Goal: Task Accomplishment & Management: Manage account settings

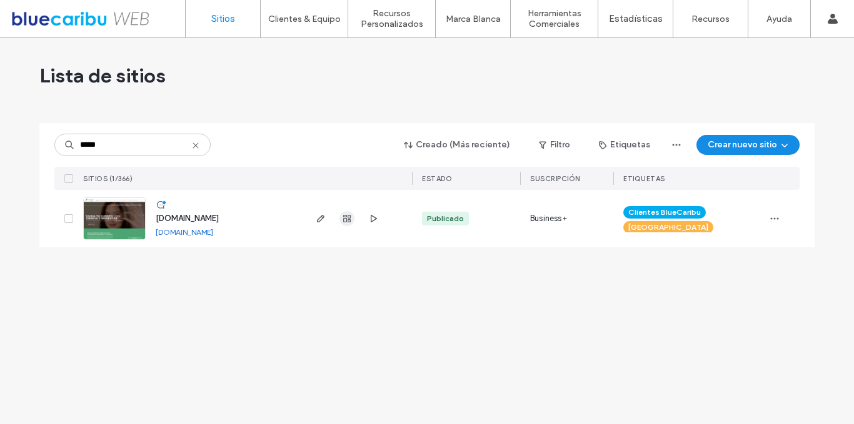
type input "*****"
click at [350, 218] on use "button" at bounding box center [347, 219] width 8 height 8
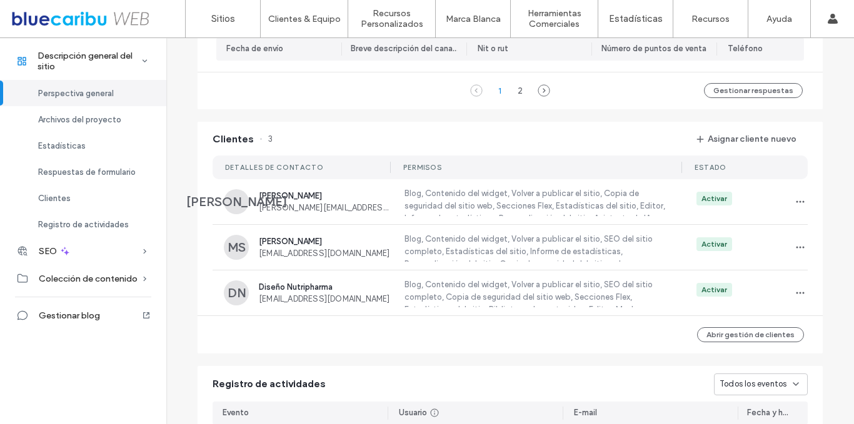
scroll to position [1064, 0]
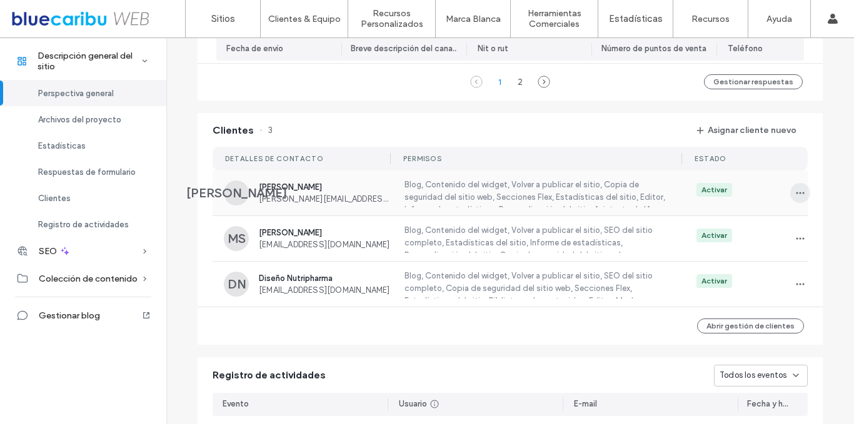
click at [795, 198] on icon "button" at bounding box center [800, 193] width 10 height 10
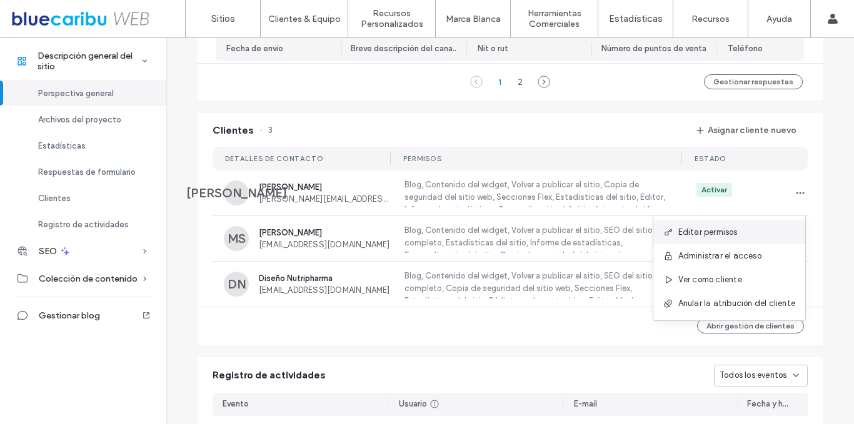
click at [729, 238] on span "Editar permisos" at bounding box center [707, 232] width 59 height 13
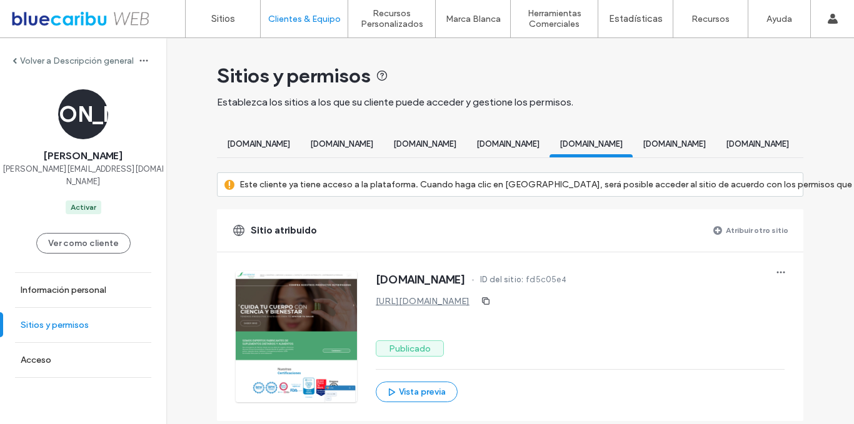
click at [70, 320] on label "Sitios y permisos" at bounding box center [55, 325] width 68 height 11
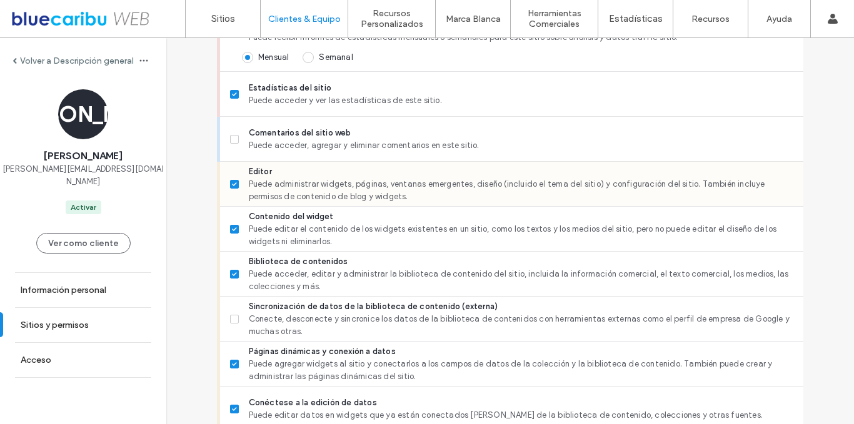
scroll to position [471, 0]
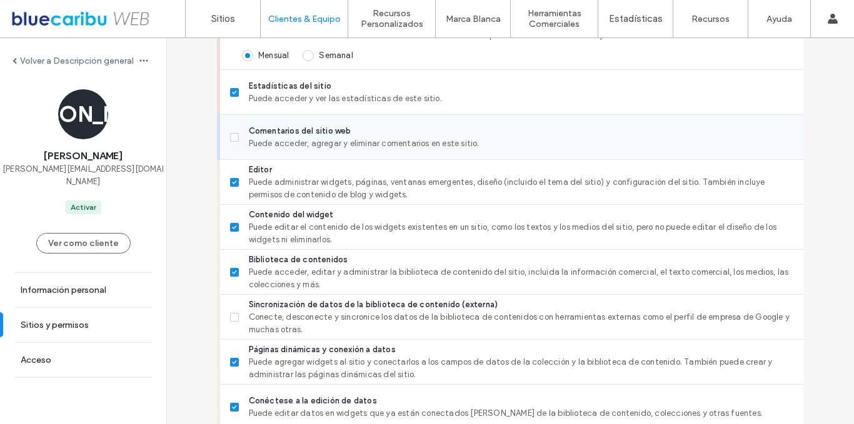
click at [232, 139] on icon at bounding box center [234, 138] width 5 height 4
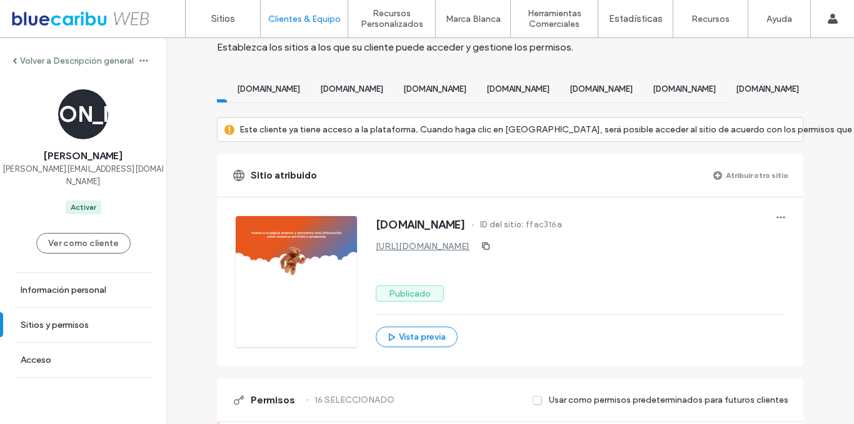
scroll to position [0, 122]
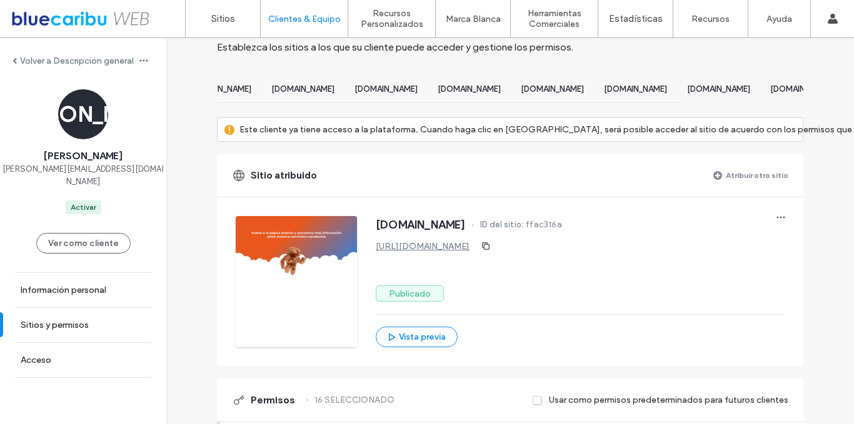
click at [501, 92] on span "[DOMAIN_NAME]" at bounding box center [469, 88] width 63 height 9
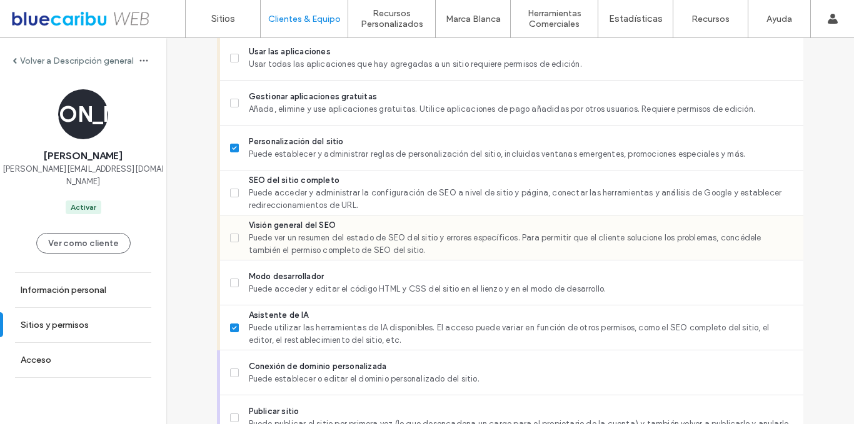
scroll to position [953, 0]
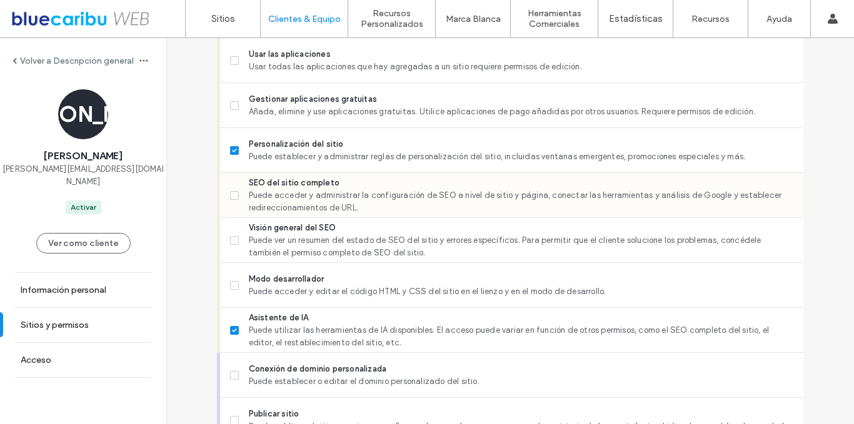
click at [230, 200] on span at bounding box center [234, 195] width 9 height 9
click at [239, 247] on label "Visión general del SEO Puede ver un resumen del estado de SEO del sitio y error…" at bounding box center [511, 241] width 563 height 38
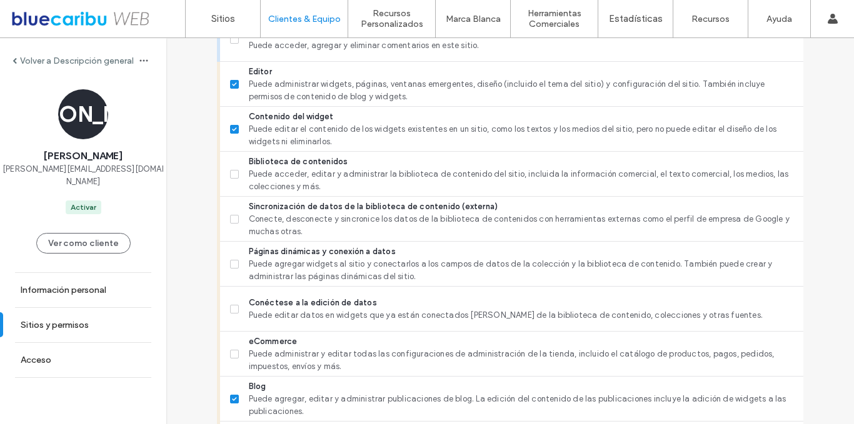
scroll to position [565, 0]
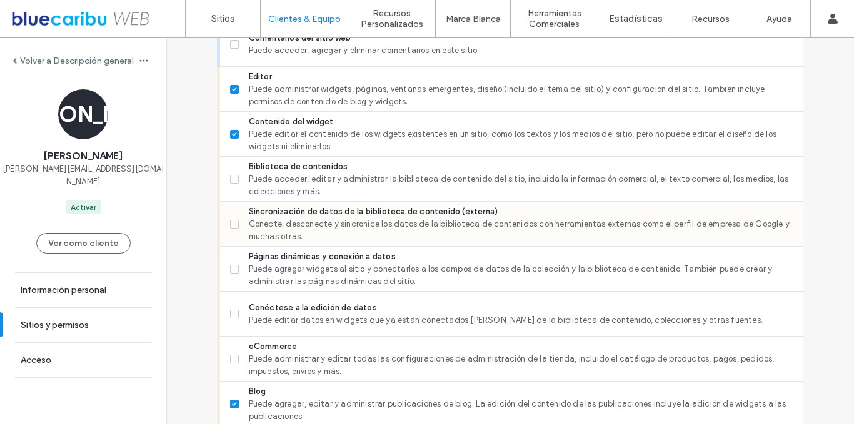
click at [233, 229] on span at bounding box center [234, 224] width 9 height 9
click at [232, 271] on icon at bounding box center [234, 270] width 5 height 4
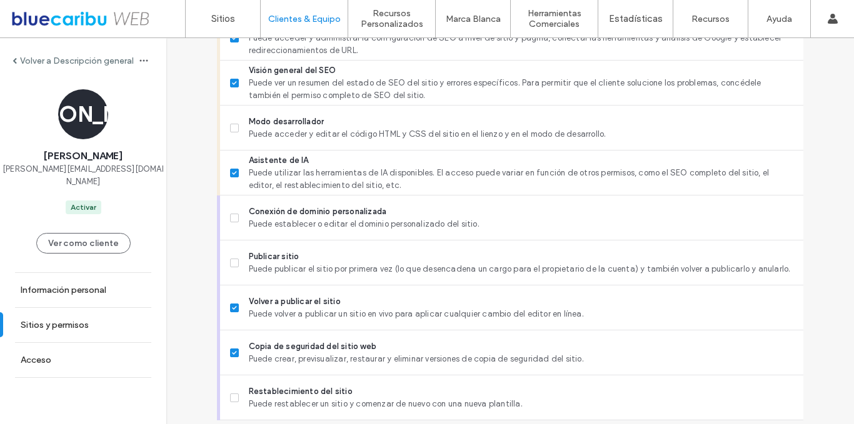
scroll to position [1164, 0]
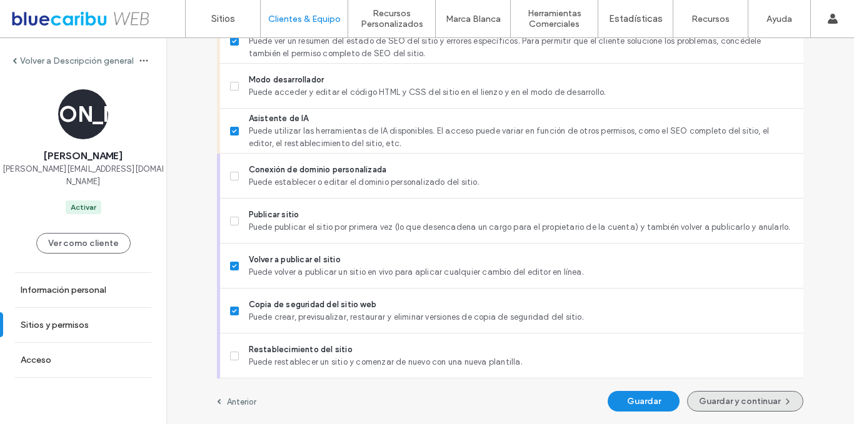
click at [694, 399] on button "Guardar y continuar" at bounding box center [745, 401] width 116 height 21
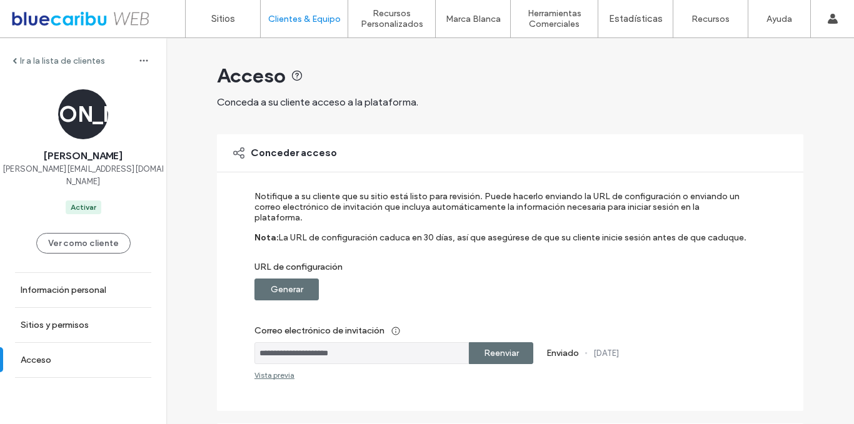
scroll to position [291, 0]
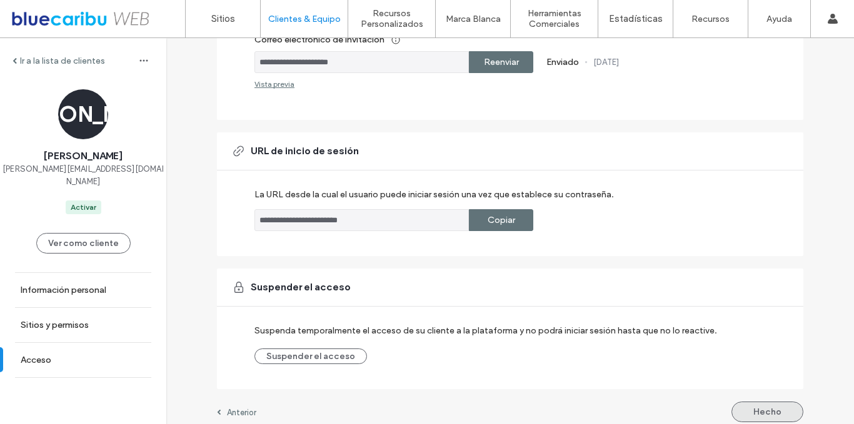
click at [790, 402] on button "Hecho" at bounding box center [767, 412] width 72 height 21
